Goal: Check status: Check status

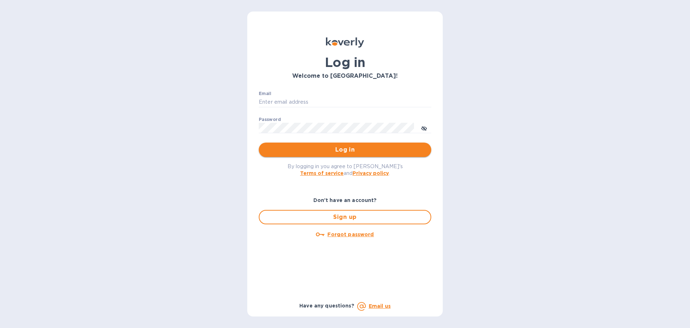
type input "[EMAIL_ADDRESS][DOMAIN_NAME]"
click at [306, 150] on span "Log in" at bounding box center [345, 149] width 161 height 9
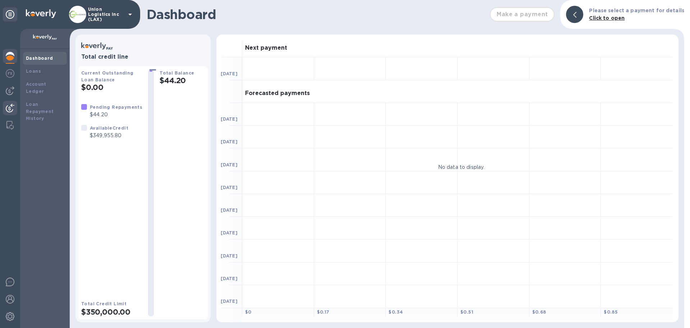
click at [6, 107] on img at bounding box center [10, 108] width 9 height 9
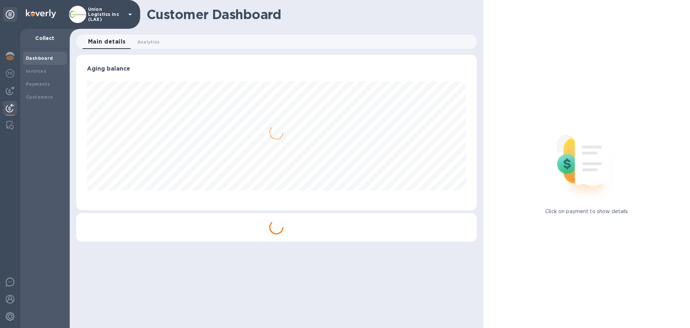
scroll to position [155, 401]
click at [48, 86] on b "Payments" at bounding box center [38, 83] width 24 height 5
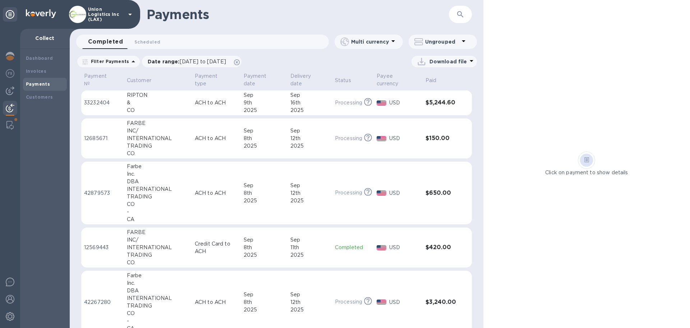
click at [162, 107] on div "CO" at bounding box center [158, 110] width 62 height 8
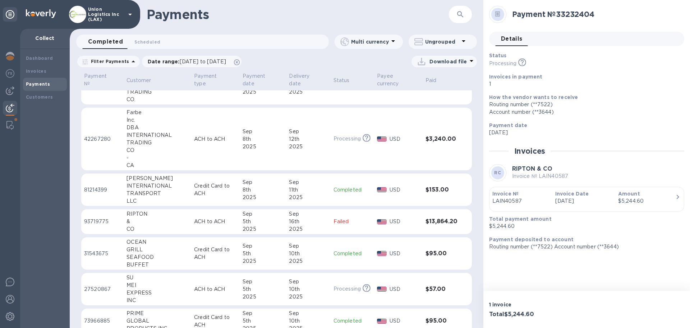
scroll to position [144, 0]
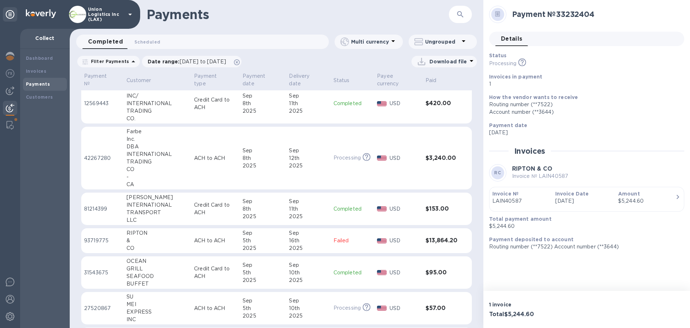
click at [243, 241] on div "5th" at bounding box center [263, 241] width 41 height 8
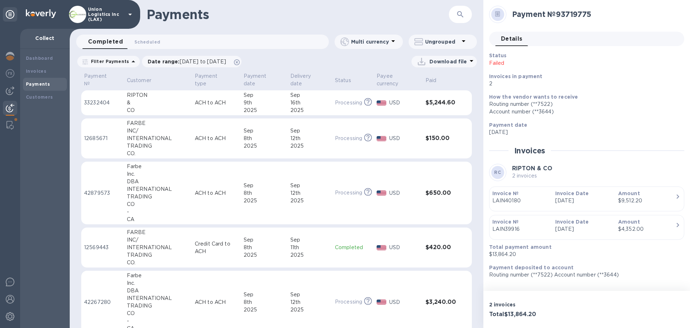
click at [244, 106] on div "9th" at bounding box center [264, 103] width 41 height 8
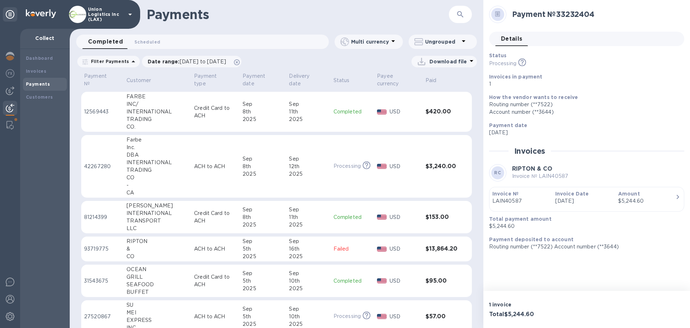
scroll to position [144, 0]
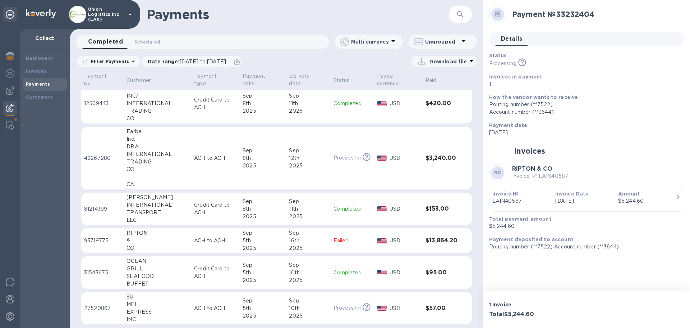
click at [222, 238] on p "ACH to ACH" at bounding box center [215, 241] width 43 height 8
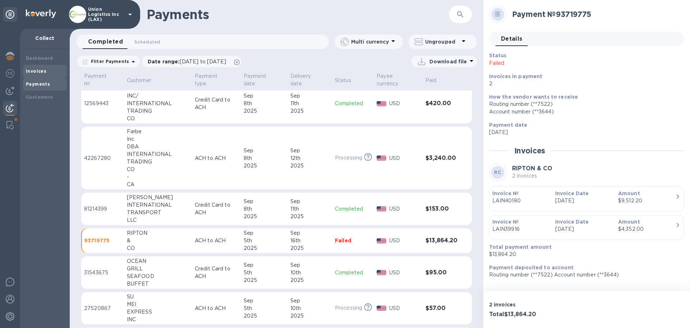
click at [41, 72] on b "Invoices" at bounding box center [36, 70] width 20 height 5
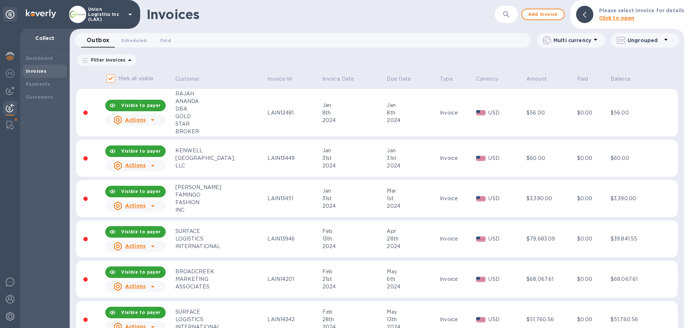
click at [511, 14] on icon "button" at bounding box center [506, 14] width 9 height 9
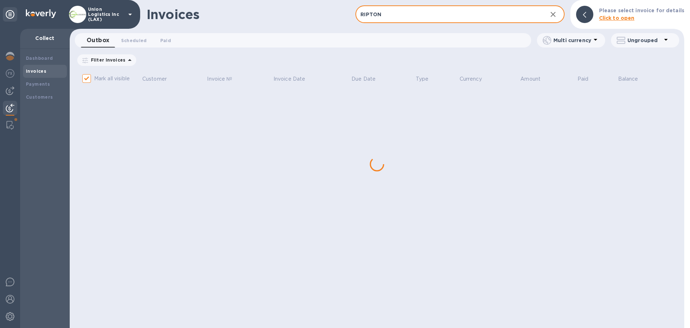
type input "RIPTON"
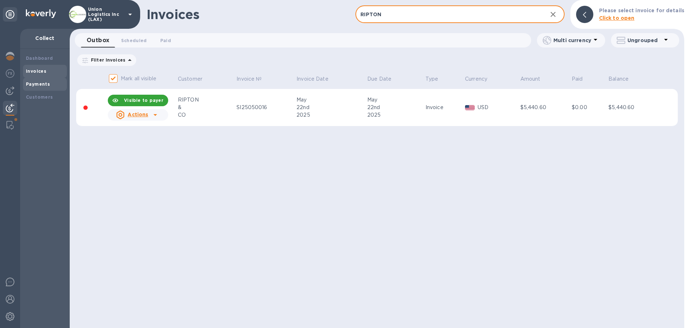
click at [41, 83] on b "Payments" at bounding box center [38, 83] width 24 height 5
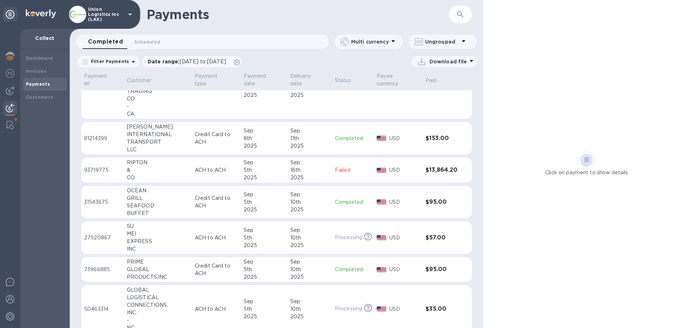
scroll to position [216, 0]
click at [293, 174] on div "2025" at bounding box center [310, 176] width 39 height 8
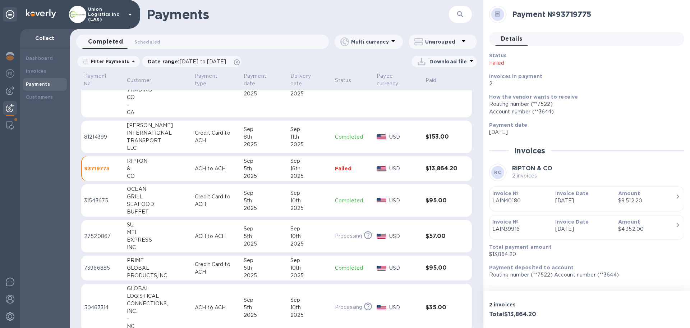
click at [408, 172] on div "USD" at bounding box center [404, 168] width 33 height 10
click at [14, 91] on div at bounding box center [10, 90] width 14 height 14
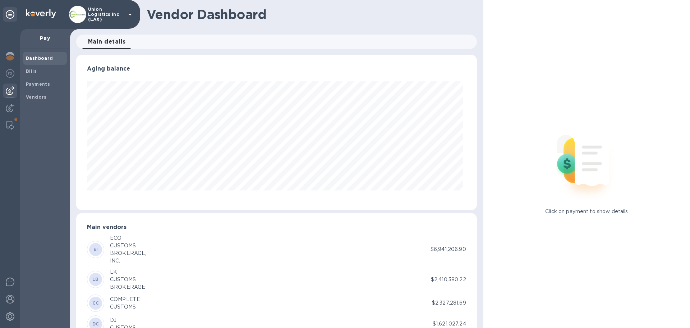
scroll to position [155, 398]
click at [12, 106] on img at bounding box center [10, 108] width 9 height 9
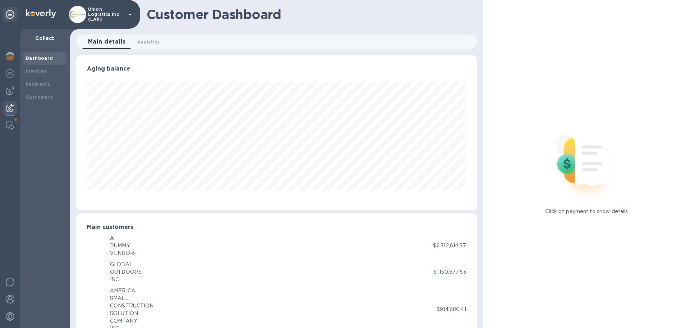
scroll to position [359403, 359160]
click at [33, 86] on b "Payments" at bounding box center [38, 83] width 24 height 5
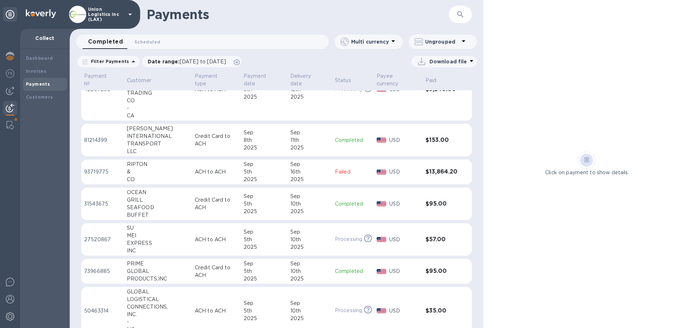
scroll to position [216, 0]
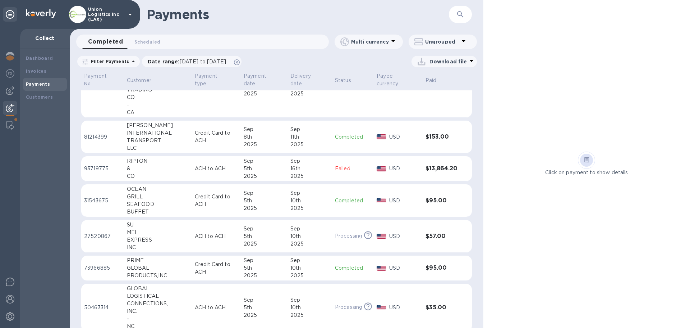
click at [293, 176] on div "2025" at bounding box center [310, 176] width 39 height 8
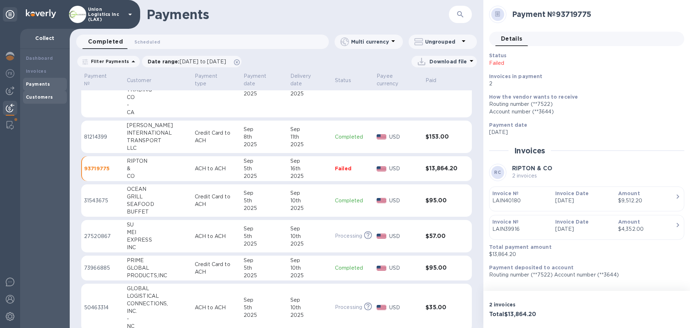
click at [43, 95] on b "Customers" at bounding box center [39, 96] width 27 height 5
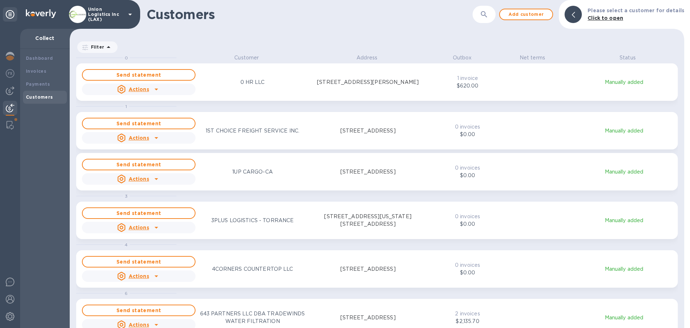
scroll to position [268, 612]
click at [488, 16] on icon "button" at bounding box center [484, 14] width 9 height 9
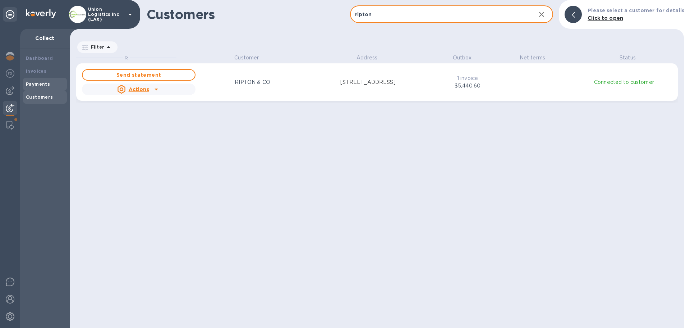
type input "ripton"
click at [43, 80] on div "Payments" at bounding box center [45, 84] width 44 height 13
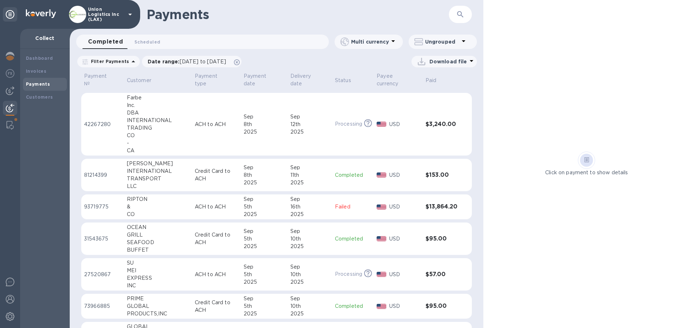
scroll to position [180, 0]
click at [241, 205] on td "Sep 5th 2025" at bounding box center [264, 204] width 47 height 25
